Goal: Information Seeking & Learning: Learn about a topic

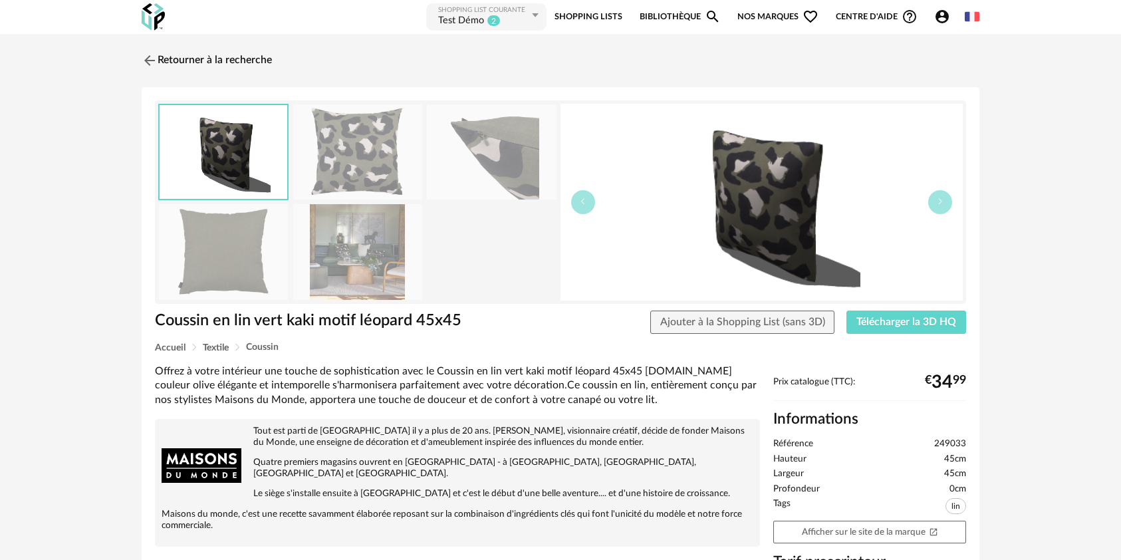
scroll to position [354, 0]
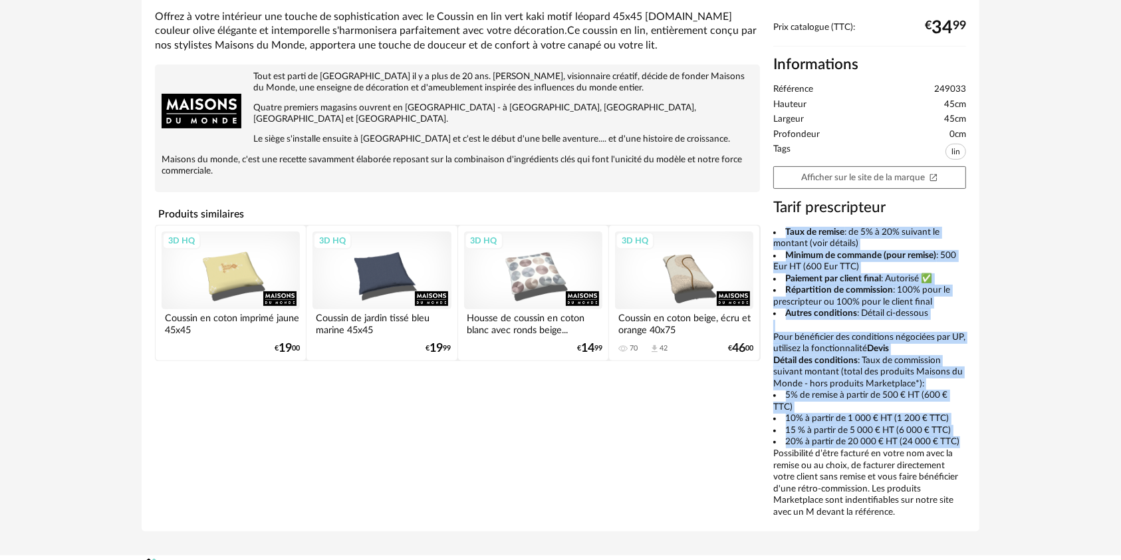
click at [877, 281] on li "Paiement par client final : Autorisé ✅" at bounding box center [869, 279] width 193 height 12
drag, startPoint x: 771, startPoint y: 229, endPoint x: 957, endPoint y: 431, distance: 274.2
click at [957, 431] on div "Prix catalogue (TTC): € 34 99 Informations Référence 249033 Hauteur 45cm Largeu…" at bounding box center [869, 270] width 206 height 496
copy div "Taux de remise : de 5% à 20% suivant le montant (voir détails) Minimum de comma…"
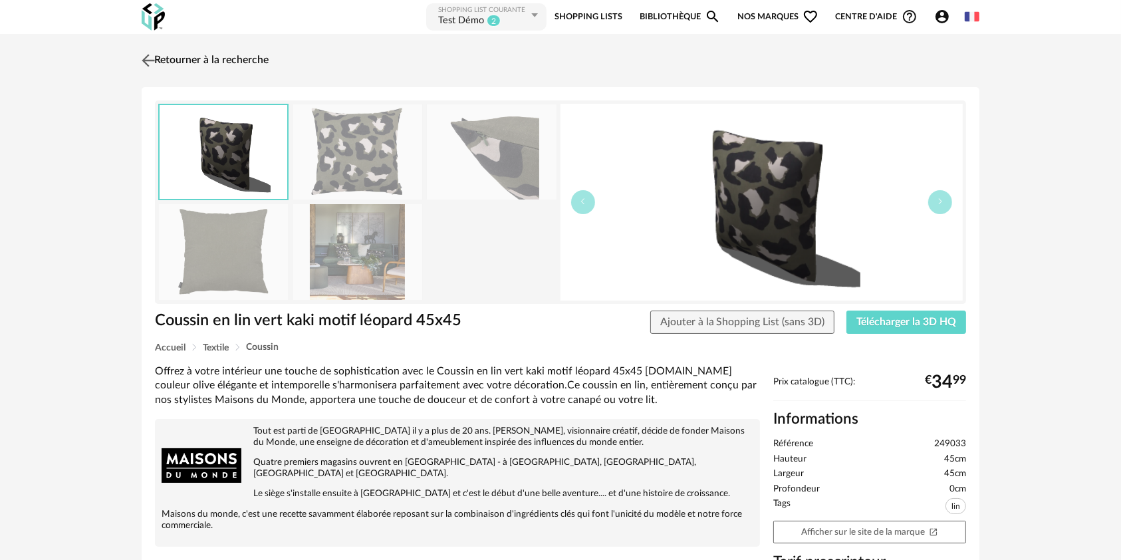
click at [157, 62] on img at bounding box center [148, 60] width 19 height 19
click at [149, 57] on img at bounding box center [148, 60] width 19 height 19
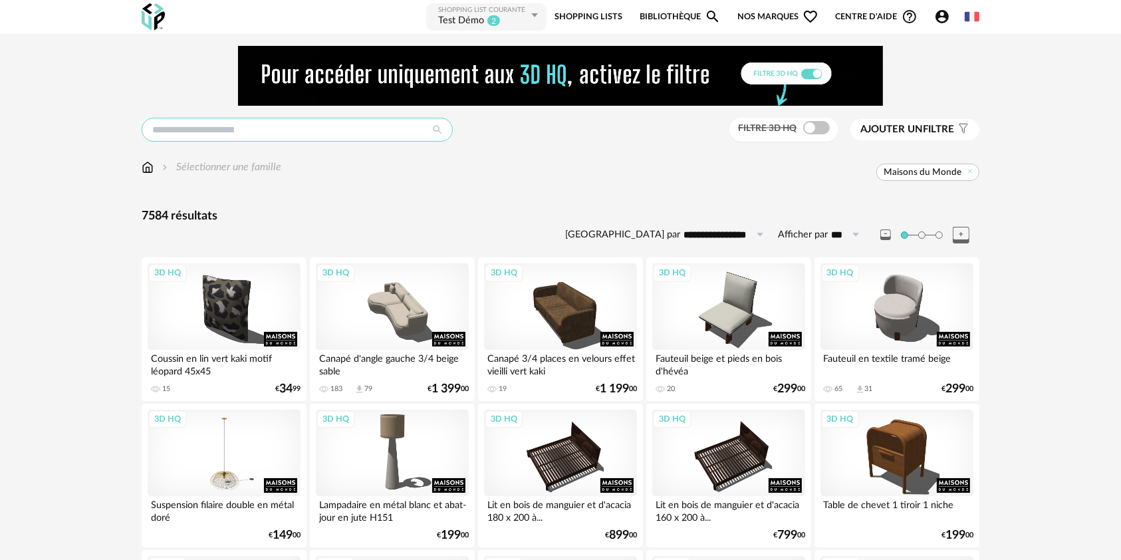
click at [197, 130] on input "text" at bounding box center [297, 130] width 311 height 24
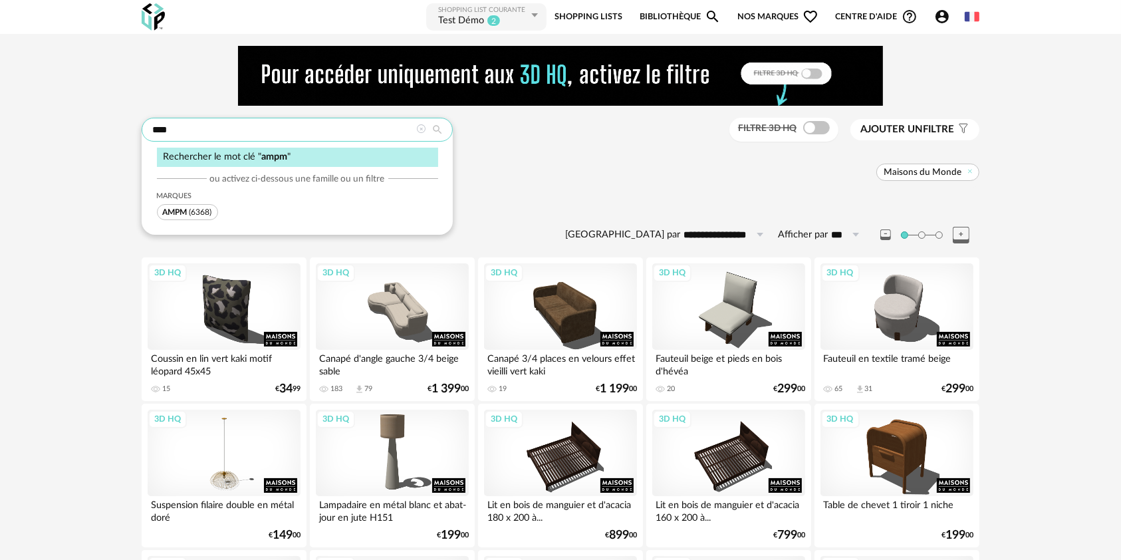
type input "****"
click at [193, 208] on span "(6368)" at bounding box center [200, 212] width 23 height 8
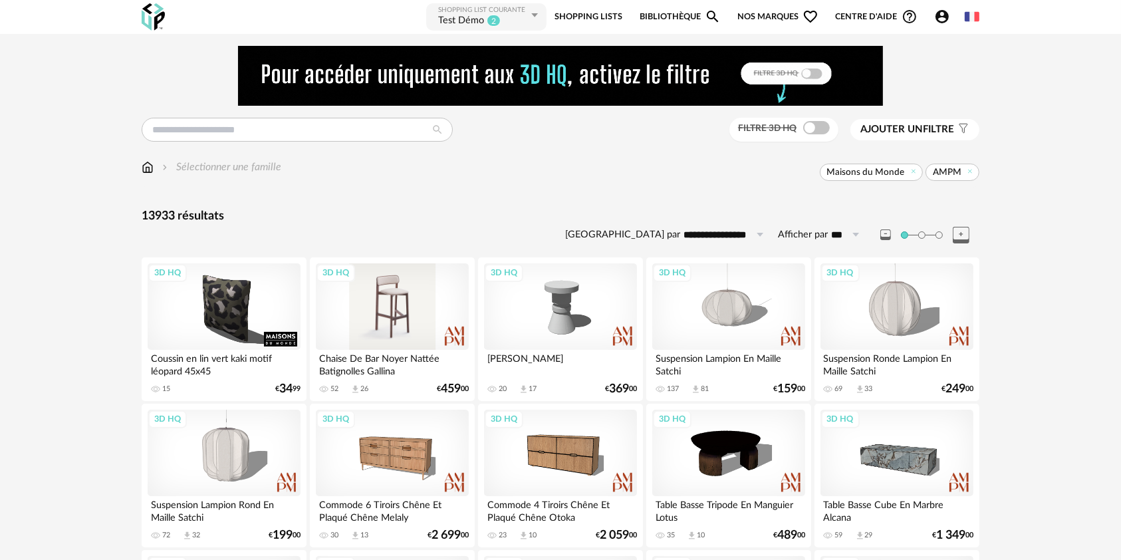
click at [425, 332] on div "3D HQ" at bounding box center [392, 306] width 153 height 86
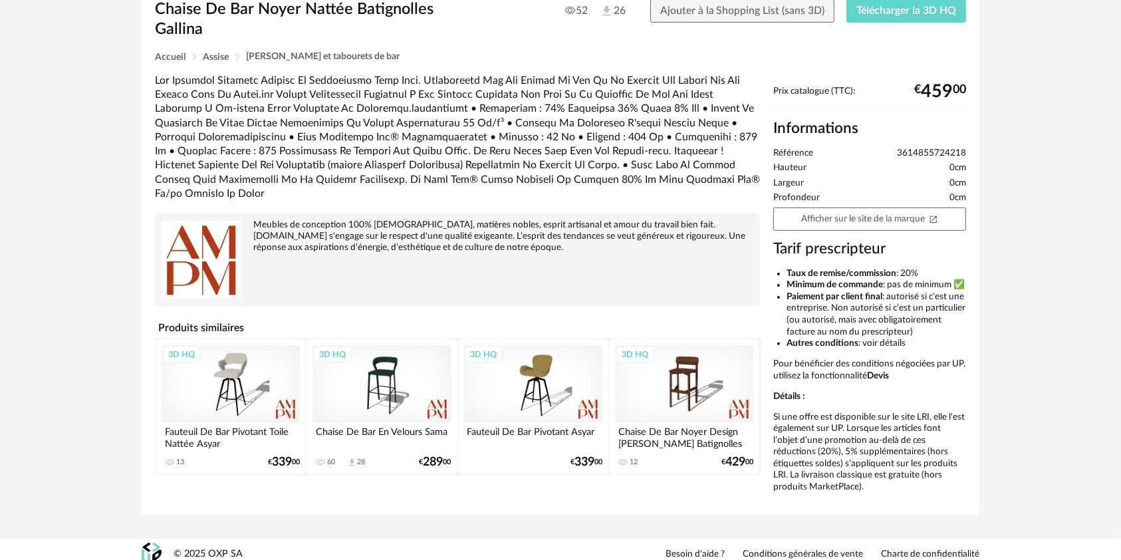
scroll to position [322, 0]
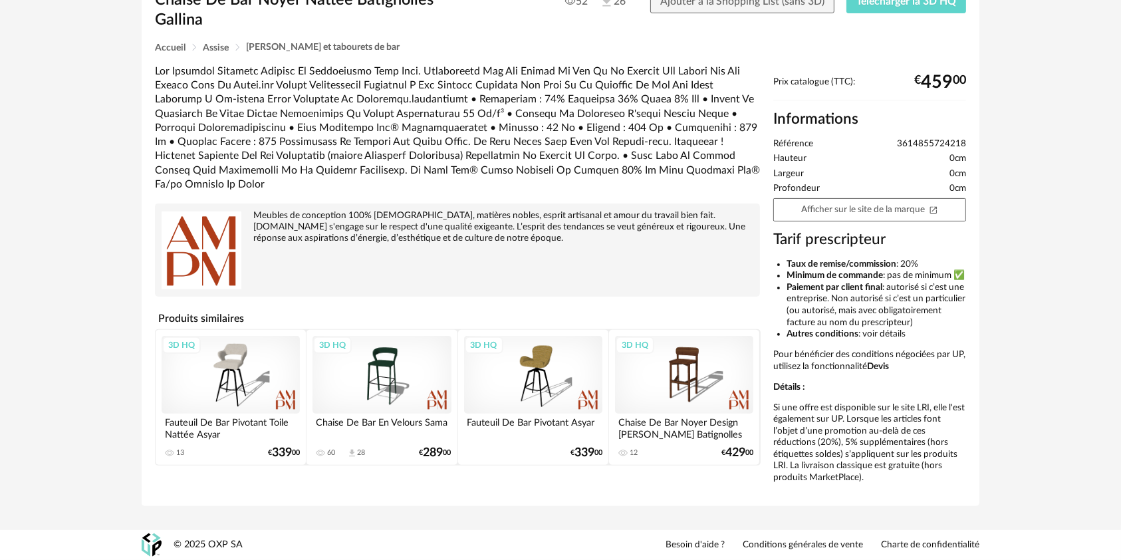
drag, startPoint x: 786, startPoint y: 238, endPoint x: 932, endPoint y: 328, distance: 171.5
click at [932, 328] on ul "Taux de remise/commission : 20% Minimum de commande : pas de minimum ✅ Paiement…" at bounding box center [869, 300] width 193 height 82
copy ul "Taux de remise/commission : 20% Minimum de commande : pas de minimum ✅ Paiement…"
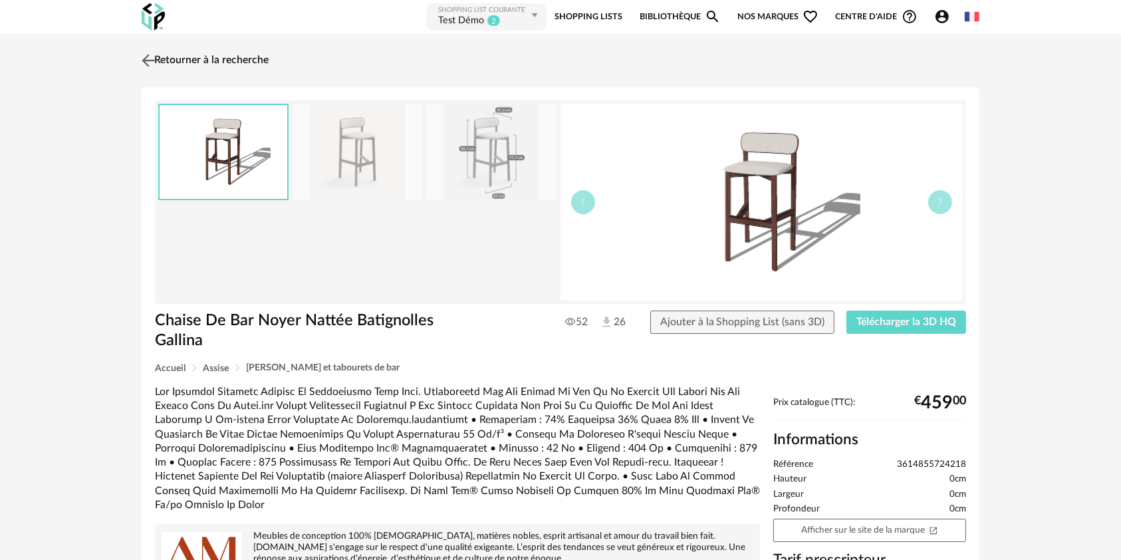
click at [153, 60] on img at bounding box center [148, 60] width 19 height 19
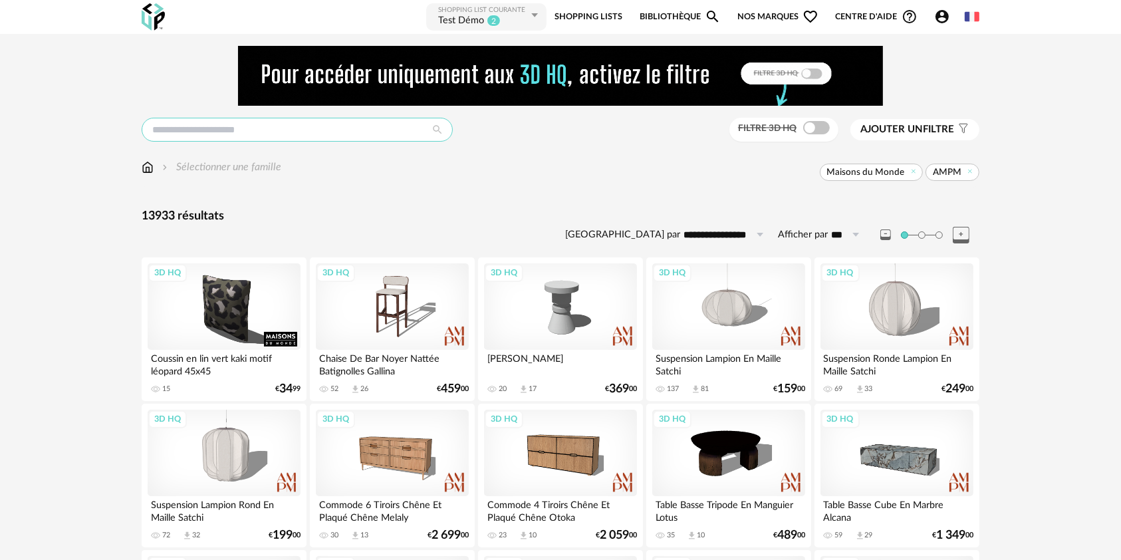
click at [225, 132] on input "text" at bounding box center [297, 130] width 311 height 24
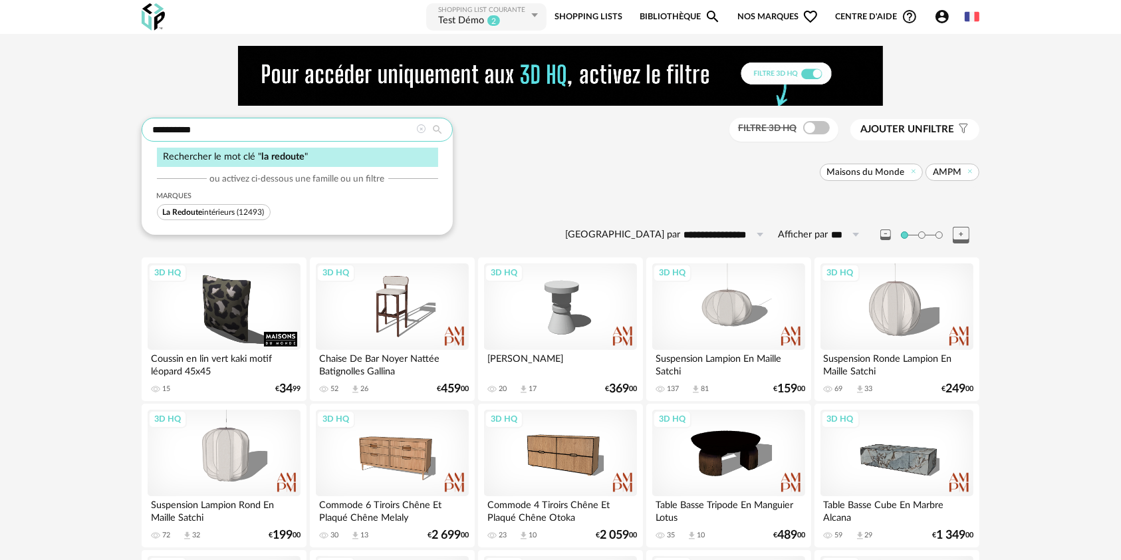
type input "**********"
click at [231, 214] on span "La Redoute intérieurs" at bounding box center [199, 212] width 72 height 8
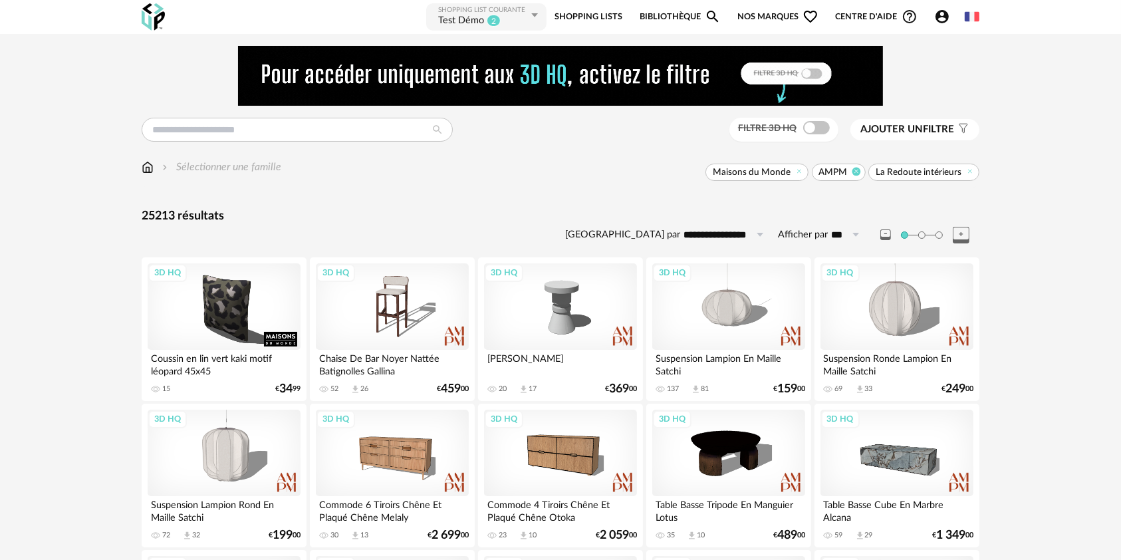
click at [857, 169] on icon at bounding box center [855, 171] width 9 height 9
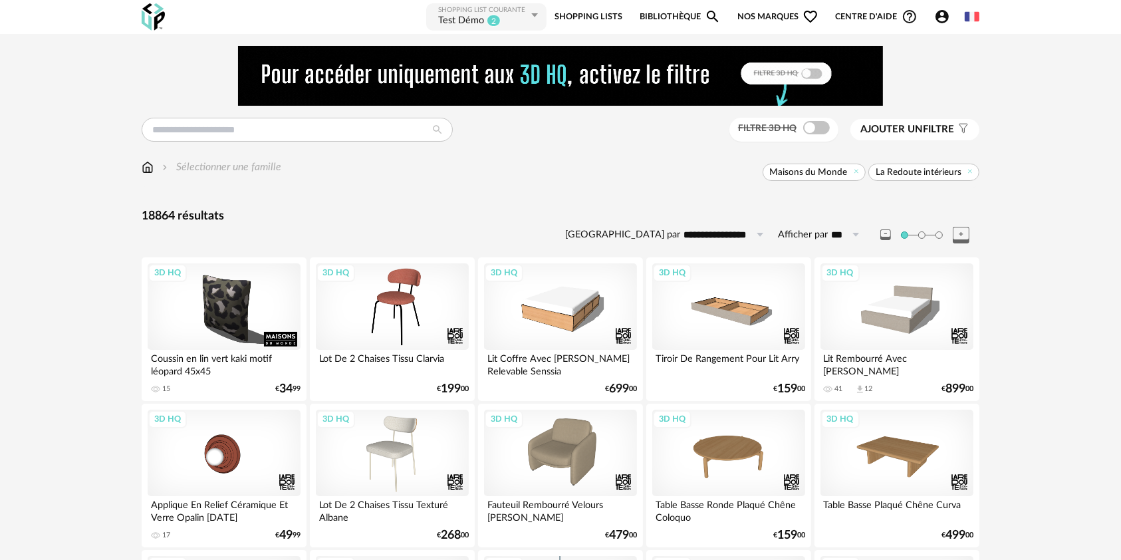
click at [857, 176] on span "Maisons du Monde" at bounding box center [813, 171] width 103 height 17
click at [380, 321] on div "3D HQ" at bounding box center [392, 306] width 153 height 86
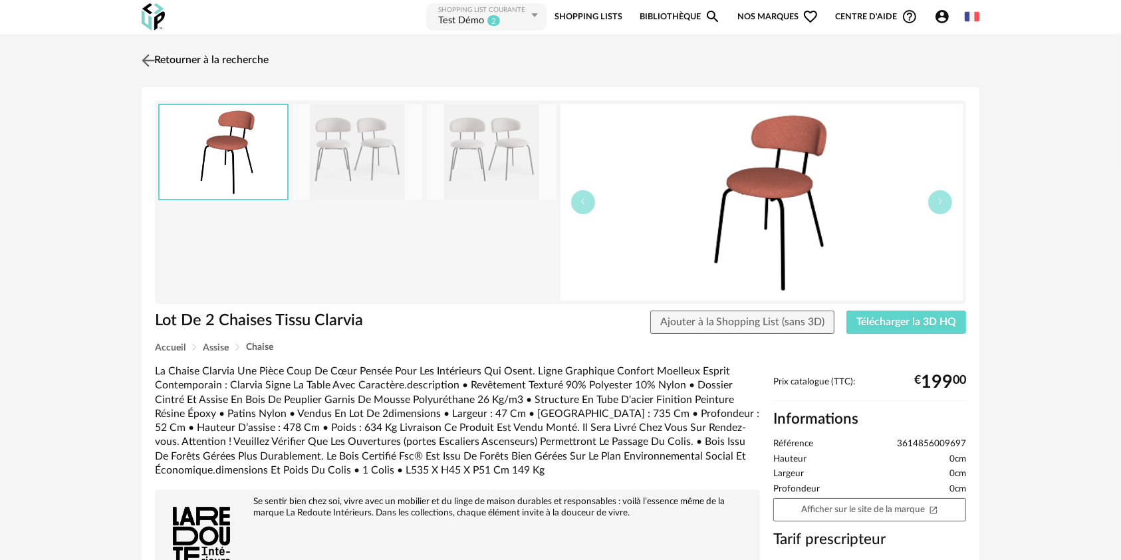
click at [149, 52] on img at bounding box center [148, 60] width 19 height 19
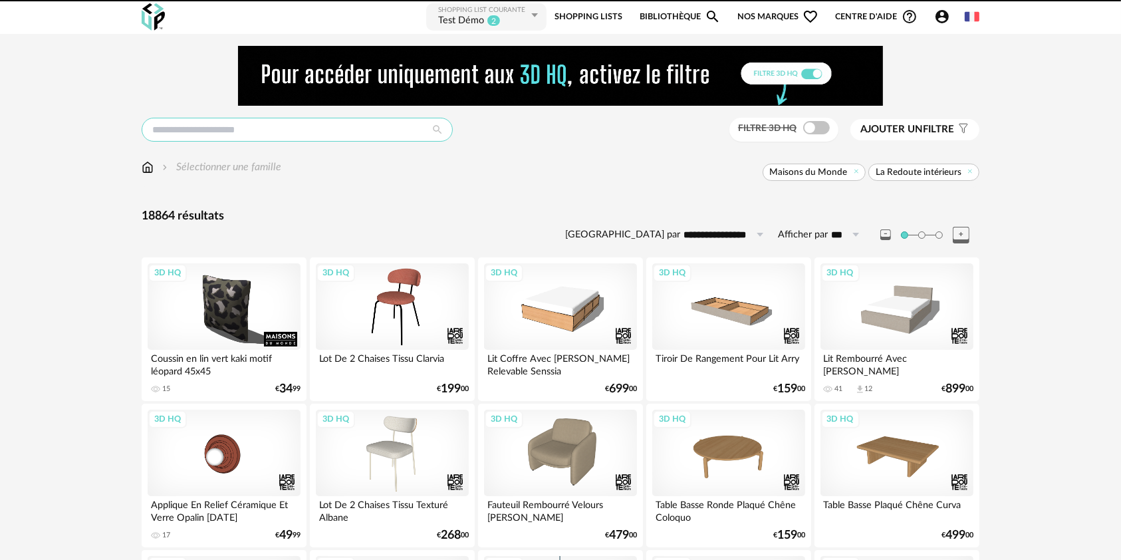
click at [285, 133] on input "text" at bounding box center [297, 130] width 311 height 24
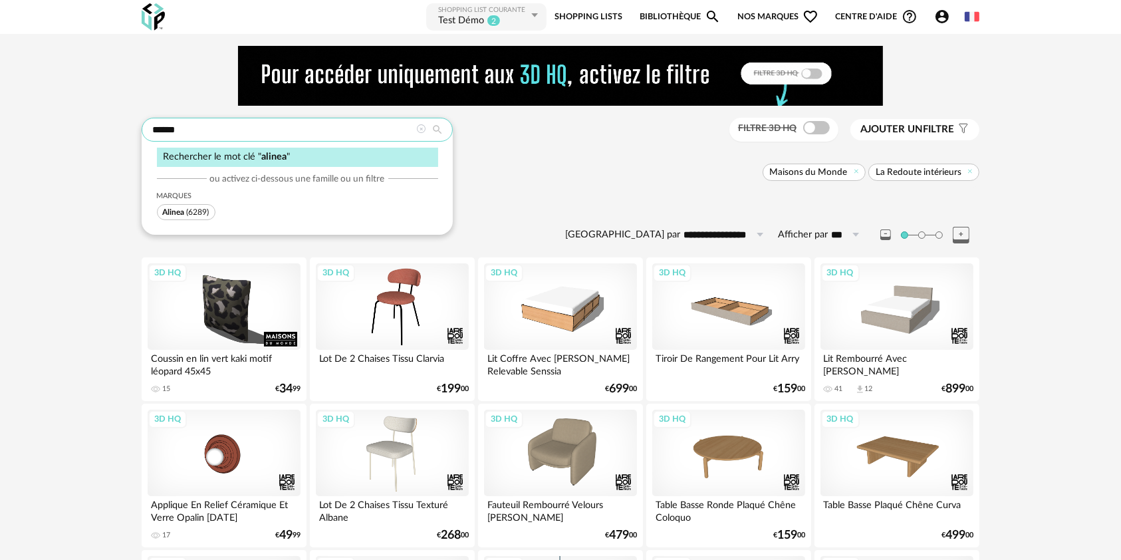
type input "******"
click at [183, 205] on span "Alinea (6289)" at bounding box center [186, 212] width 58 height 16
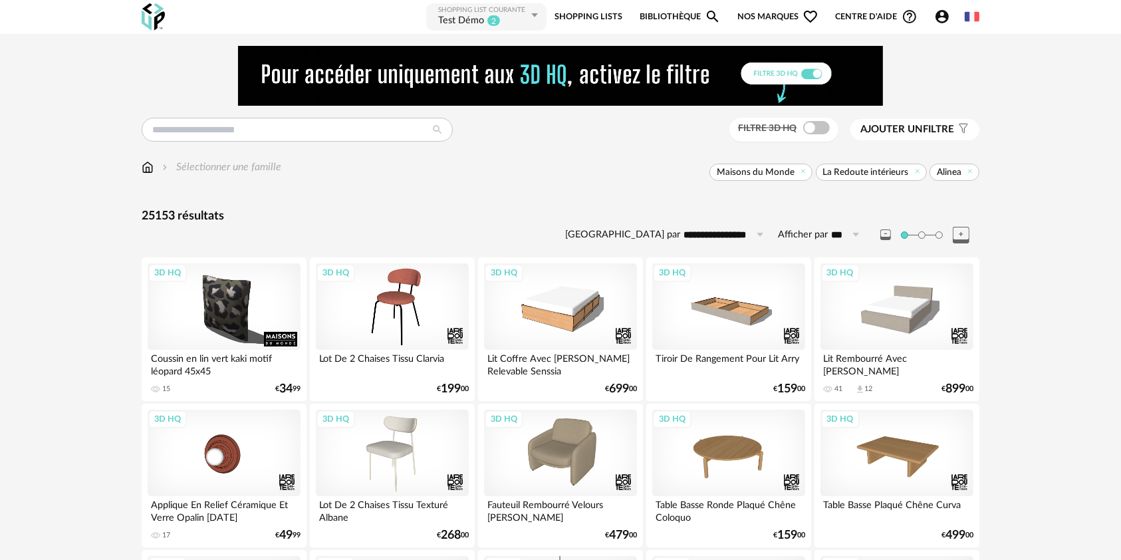
click at [801, 176] on span "Maisons du Monde" at bounding box center [760, 171] width 103 height 17
click at [806, 168] on icon at bounding box center [803, 171] width 9 height 9
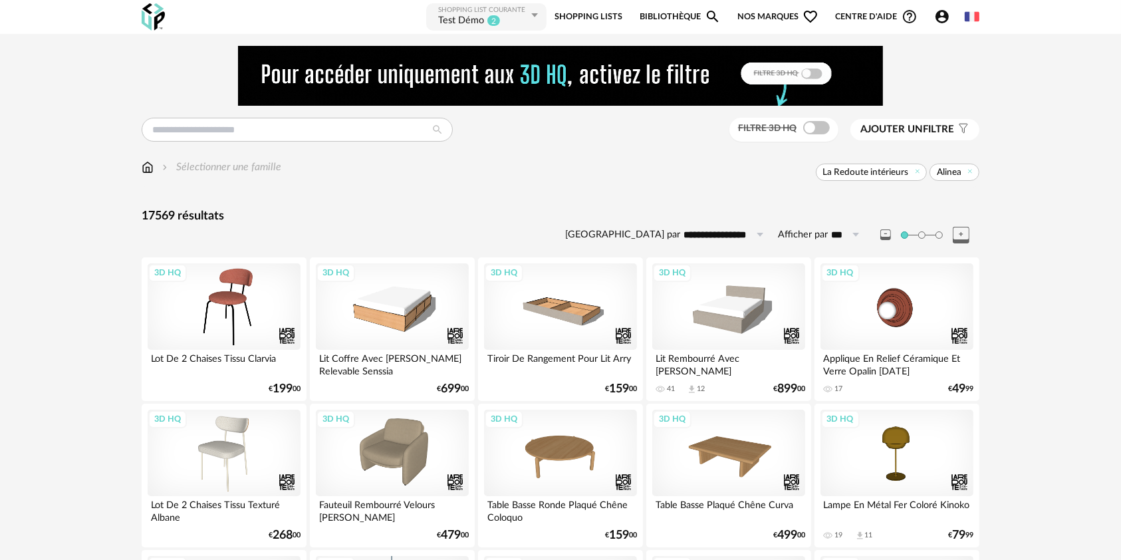
click at [924, 171] on span "La Redoute intérieurs" at bounding box center [870, 171] width 111 height 17
click at [916, 173] on icon at bounding box center [917, 171] width 9 height 9
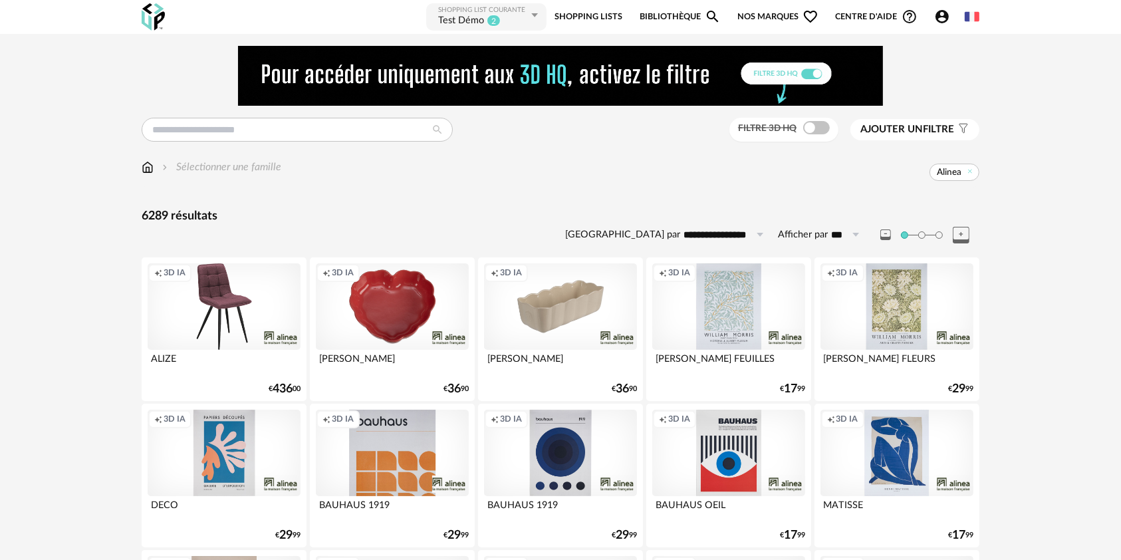
click at [245, 318] on div "Creation icon 3D IA" at bounding box center [224, 306] width 153 height 86
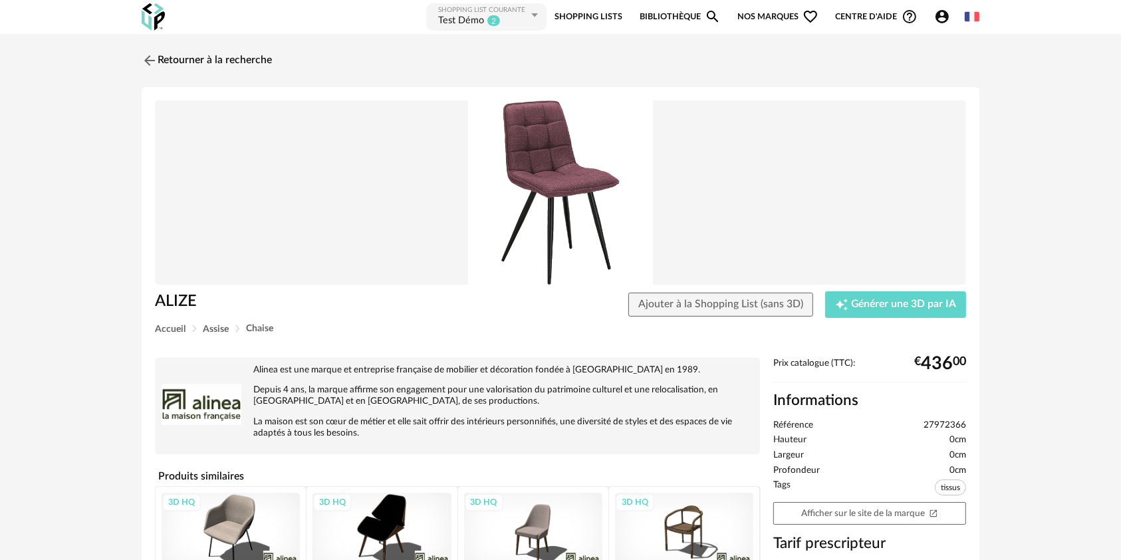
scroll to position [267, 0]
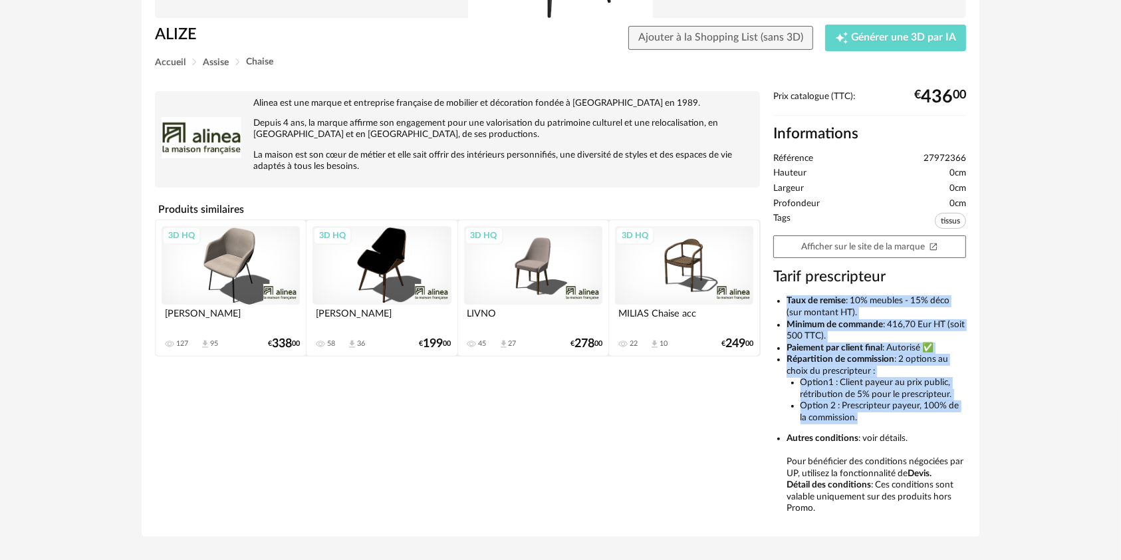
drag, startPoint x: 787, startPoint y: 298, endPoint x: 952, endPoint y: 417, distance: 203.3
click at [952, 417] on ul "Taux de remise : 10% meubles - 15% déco (sur montant HT). Minimum de commande :…" at bounding box center [869, 404] width 193 height 219
copy ul "Taux de remise : 10% meubles - 15% déco (sur montant HT). Minimum de commande :…"
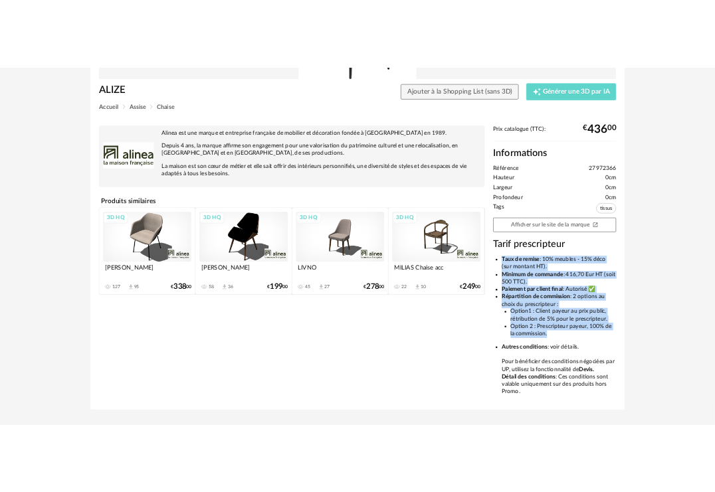
scroll to position [0, 0]
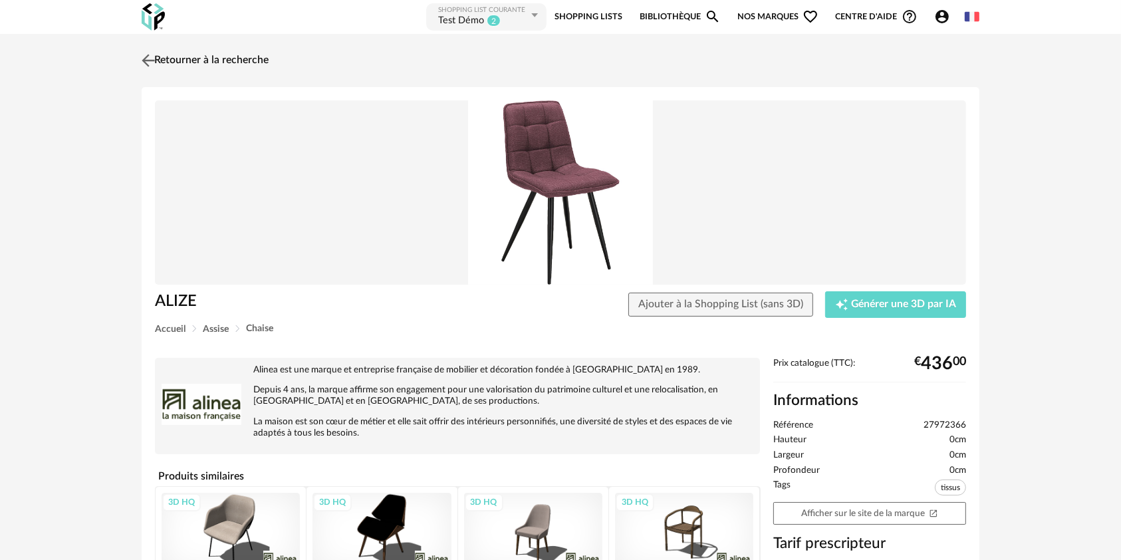
click at [181, 56] on link "Retourner à la recherche" at bounding box center [203, 60] width 130 height 29
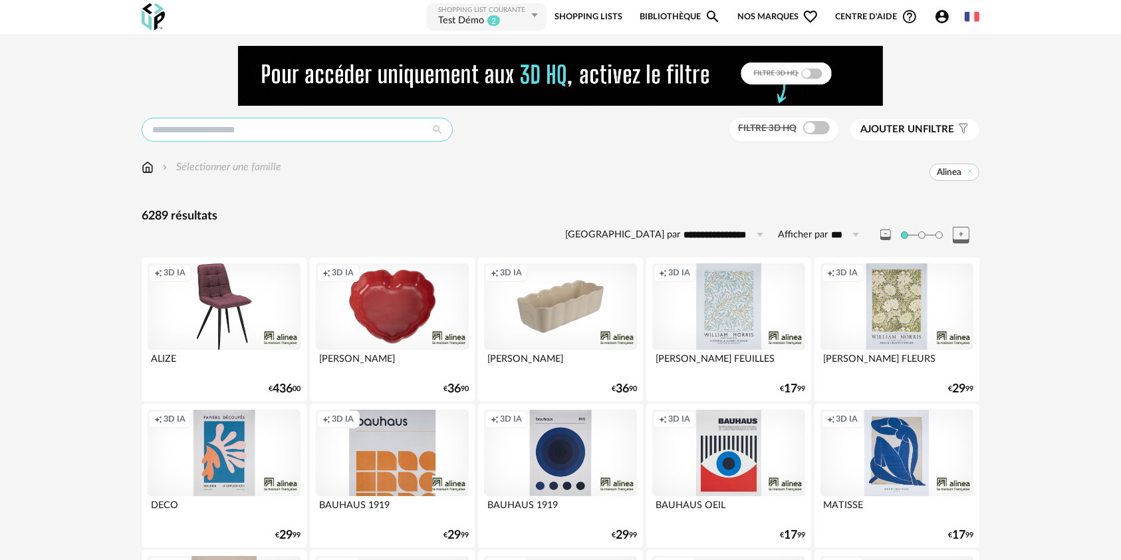
click at [232, 125] on input "text" at bounding box center [297, 130] width 311 height 24
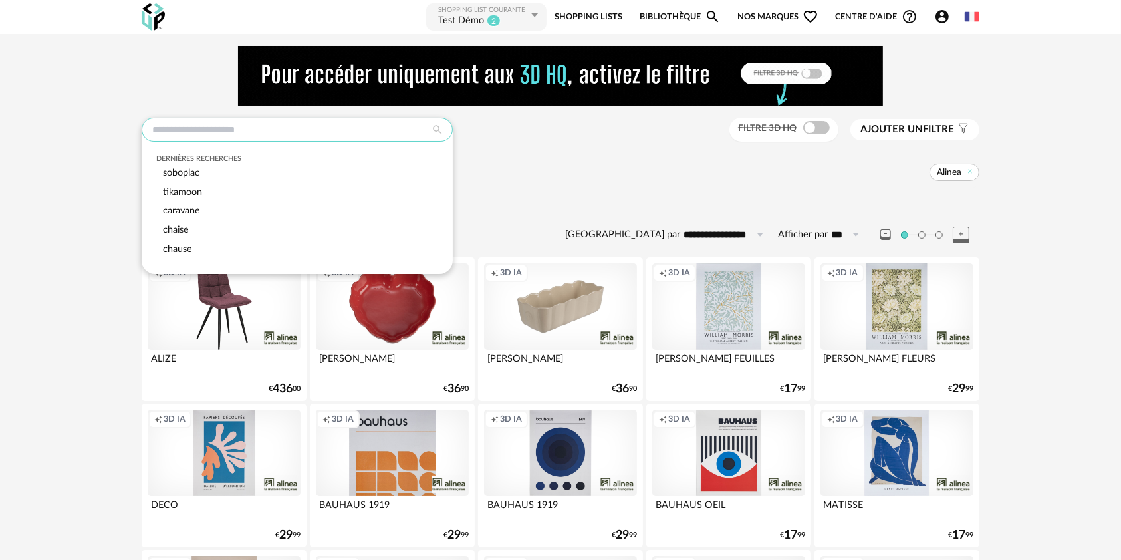
paste input "*******"
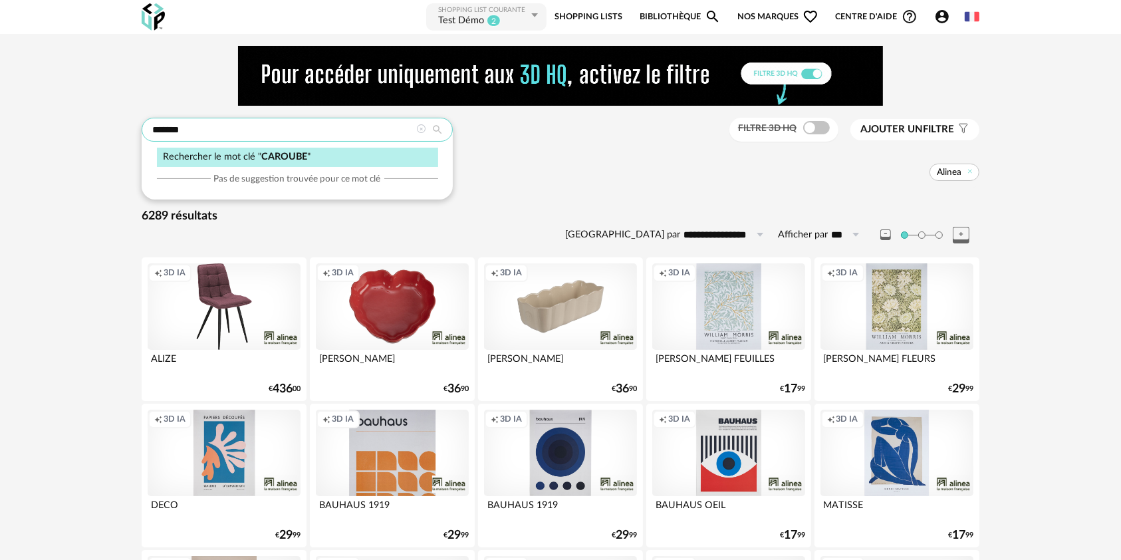
type input "*******"
type input "**********"
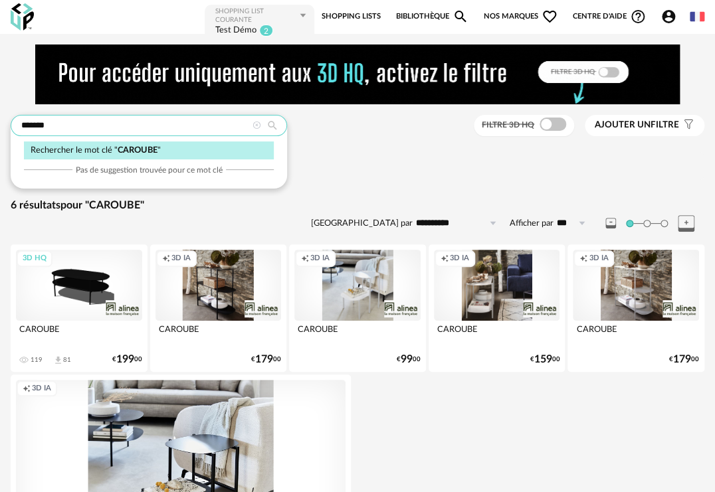
paste input "*"
type input "********"
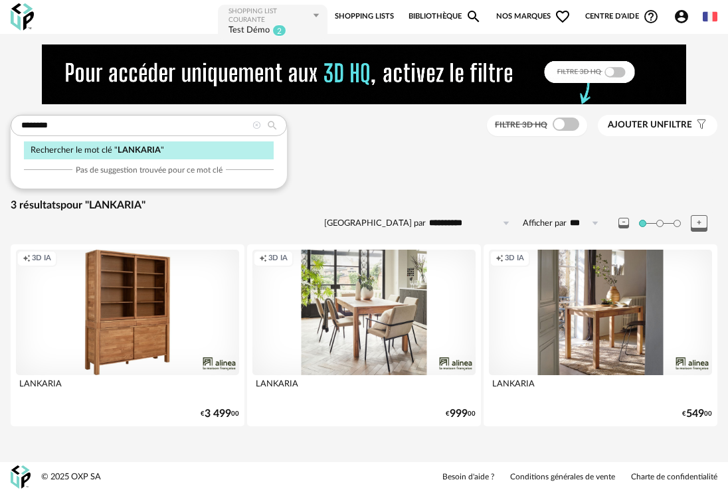
click at [653, 399] on div "LANKARIA" at bounding box center [600, 389] width 223 height 27
